Goal: Information Seeking & Learning: Learn about a topic

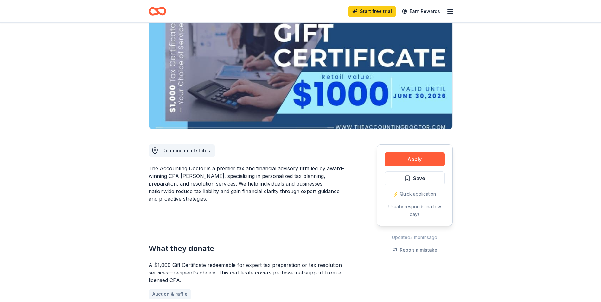
scroll to position [32, 0]
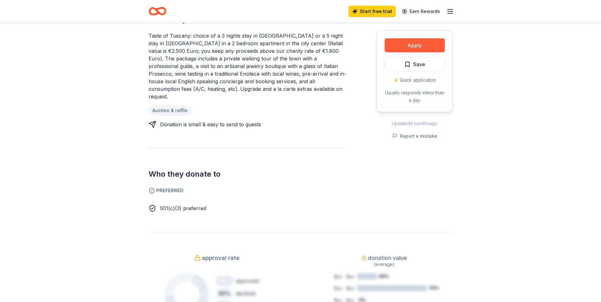
scroll to position [317, 0]
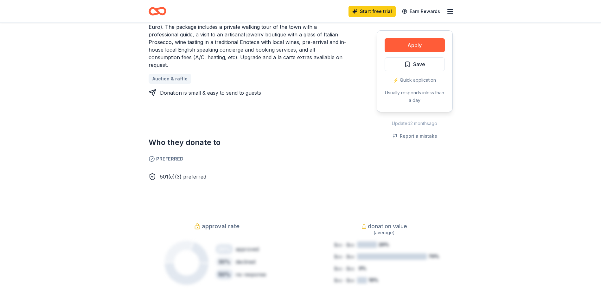
click at [153, 156] on icon at bounding box center [151, 159] width 6 height 6
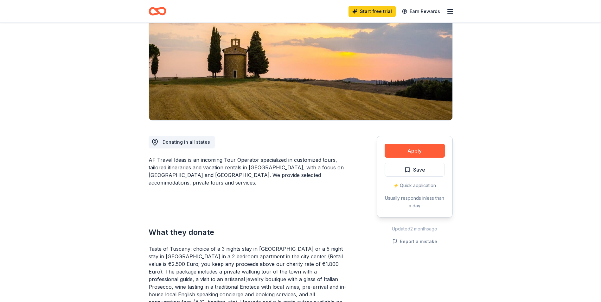
scroll to position [40, 0]
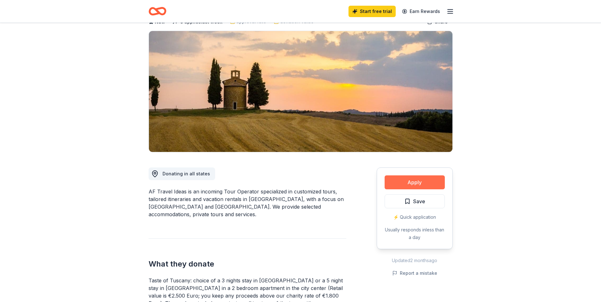
click at [414, 180] on button "Apply" at bounding box center [414, 182] width 60 height 14
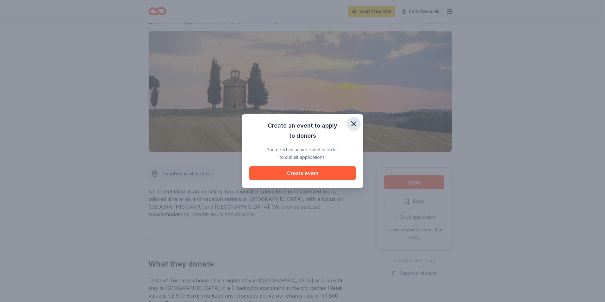
click at [351, 122] on icon "button" at bounding box center [353, 123] width 9 height 9
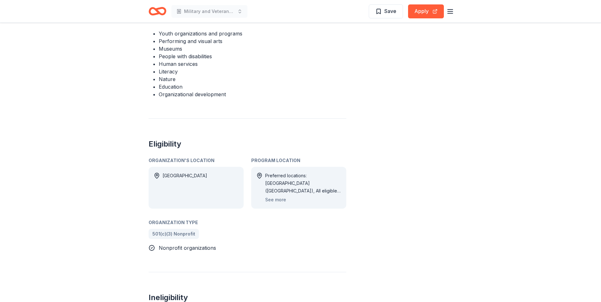
scroll to position [348, 0]
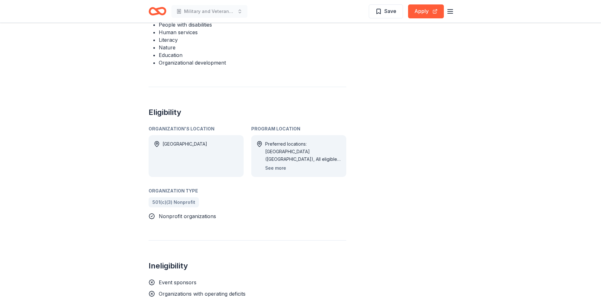
click at [276, 164] on button "See more" at bounding box center [275, 168] width 21 height 8
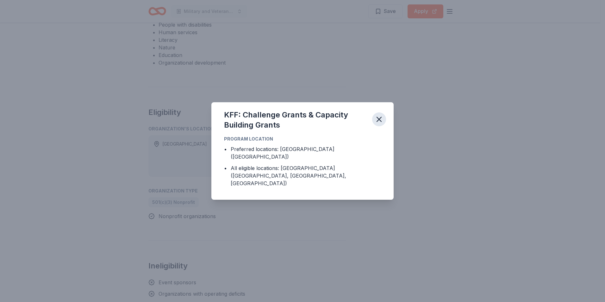
click at [377, 124] on icon "button" at bounding box center [379, 119] width 9 height 9
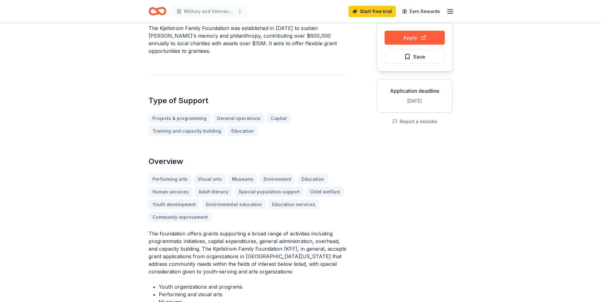
scroll to position [0, 0]
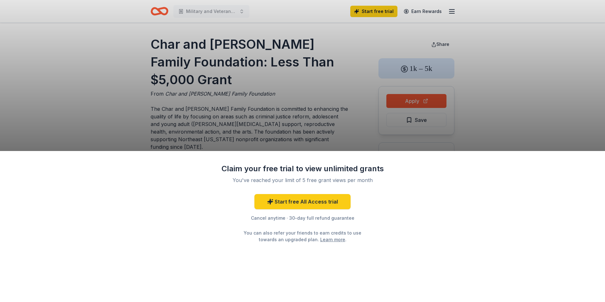
click at [214, 104] on div "Claim your free trial to view unlimited grants You've reached your limit of 5 f…" at bounding box center [302, 151] width 605 height 302
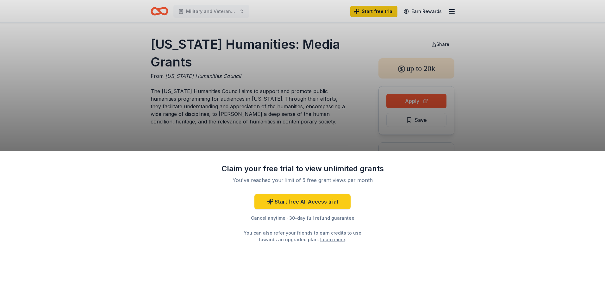
click at [400, 102] on div "Claim your free trial to view unlimited grants You've reached your limit of 5 f…" at bounding box center [302, 151] width 605 height 302
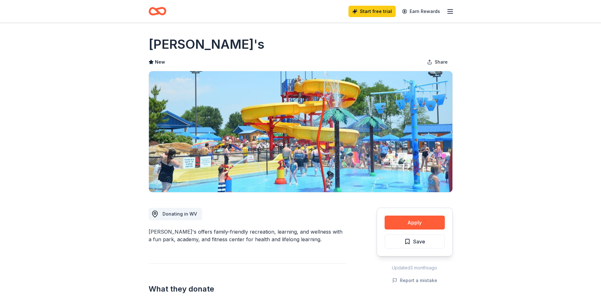
scroll to position [32, 0]
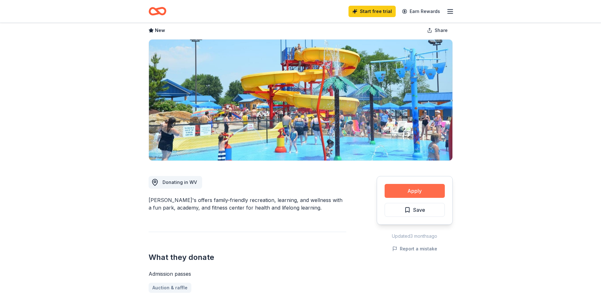
click at [410, 187] on button "Apply" at bounding box center [414, 191] width 60 height 14
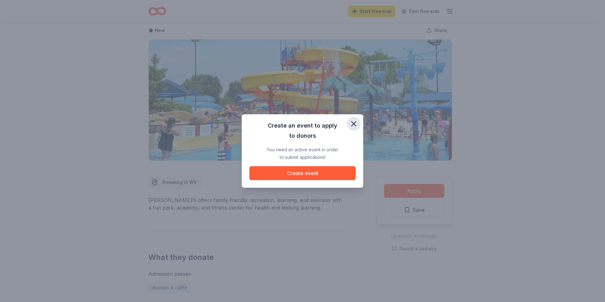
click at [352, 123] on icon "button" at bounding box center [353, 123] width 9 height 9
